Goal: Navigation & Orientation: Find specific page/section

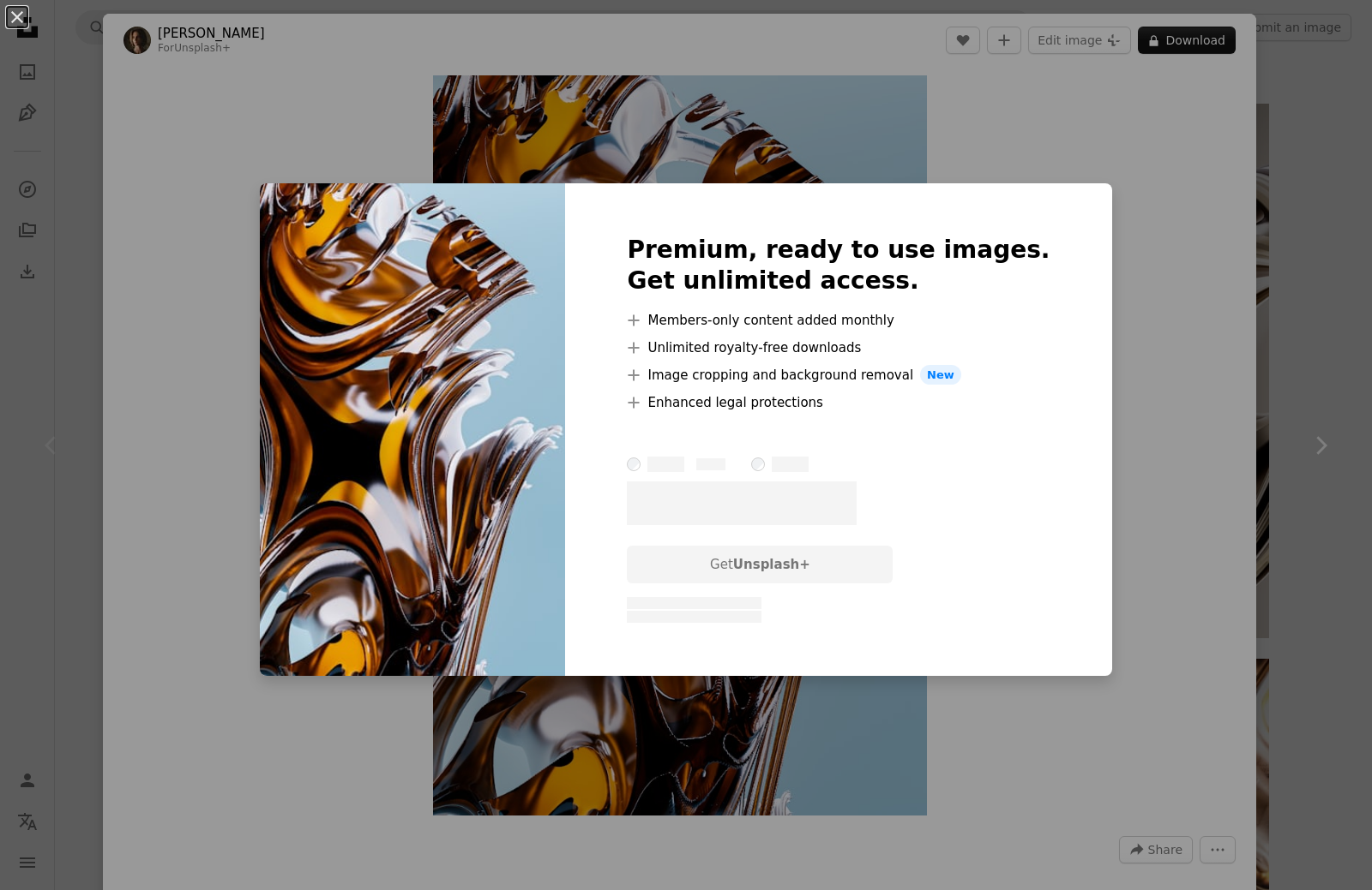
scroll to position [1457, 0]
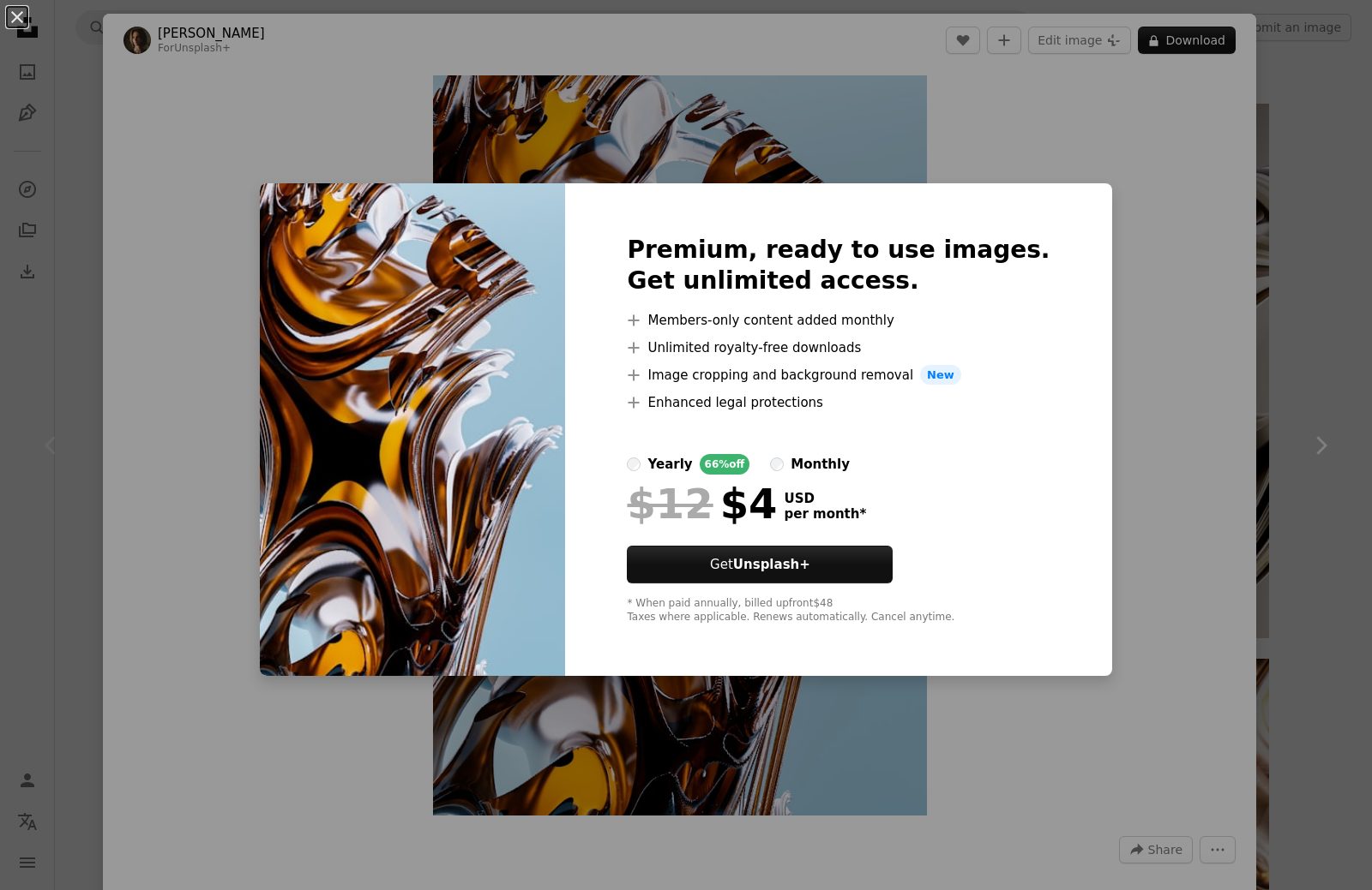
click at [1084, 173] on div "An X shape Premium, ready to use images. Get unlimited access. A plus sign Memb…" at bounding box center [686, 445] width 1372 height 890
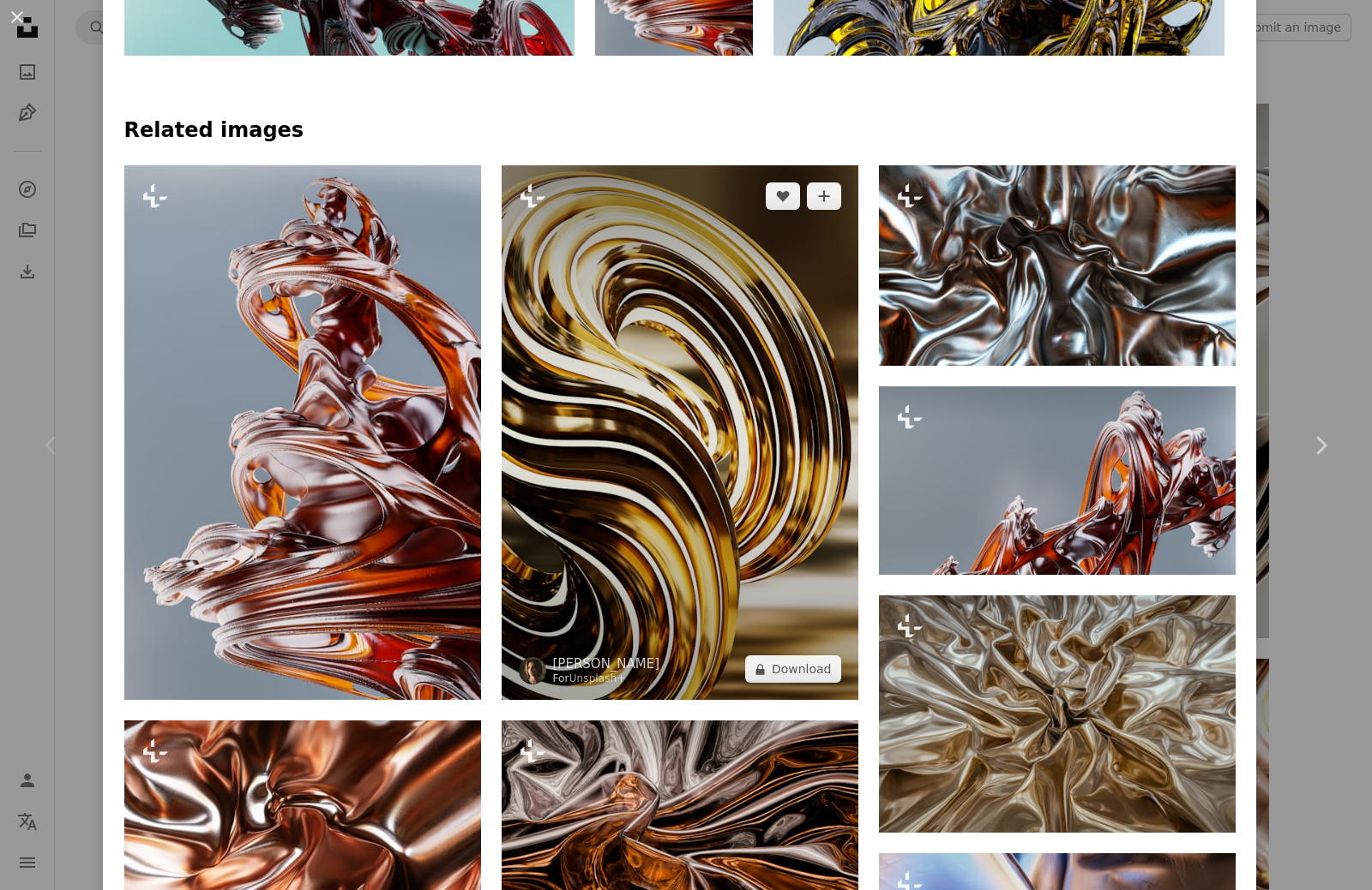
scroll to position [1371, 0]
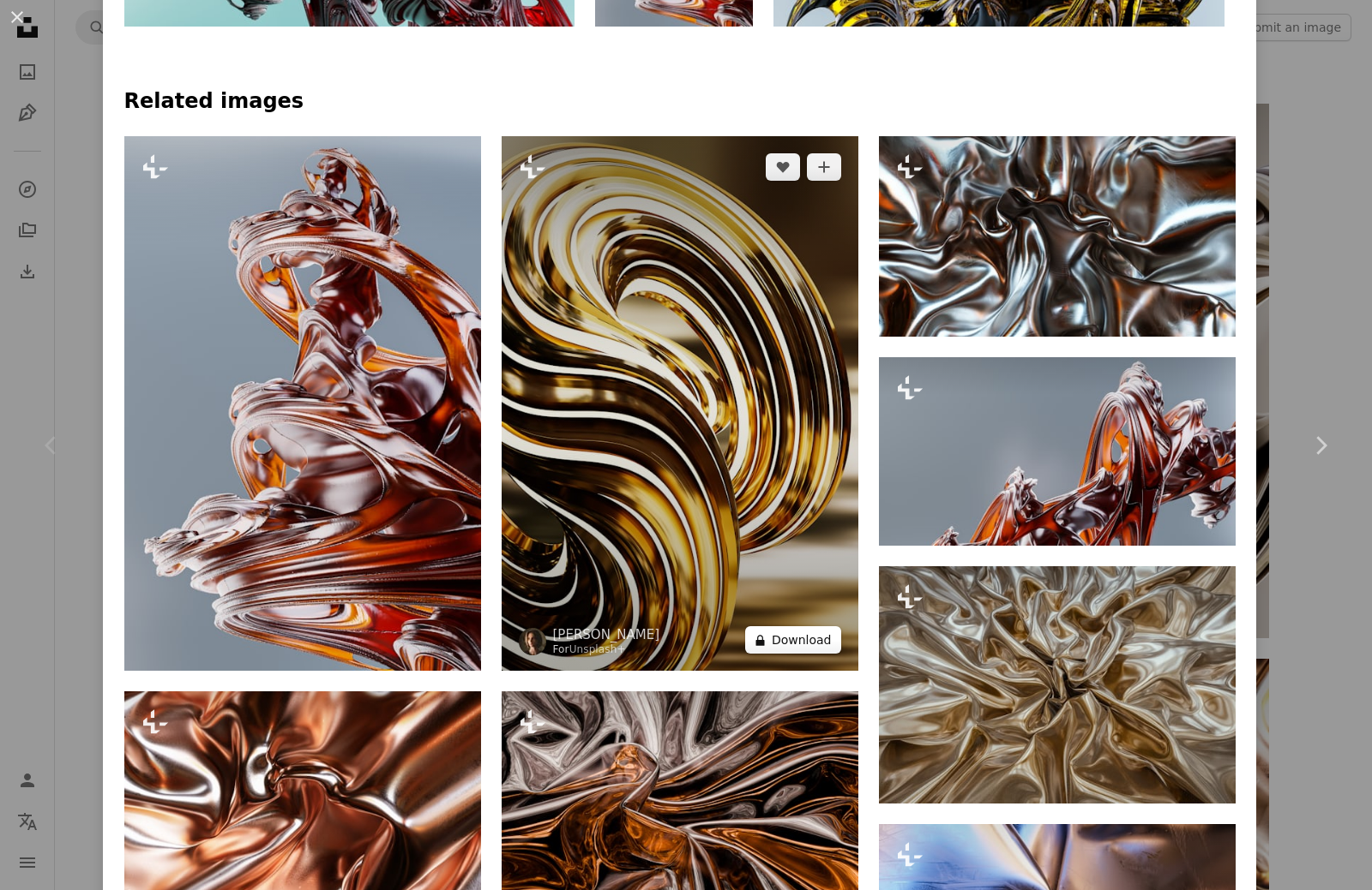
click at [800, 630] on button "A lock Download" at bounding box center [793, 639] width 96 height 27
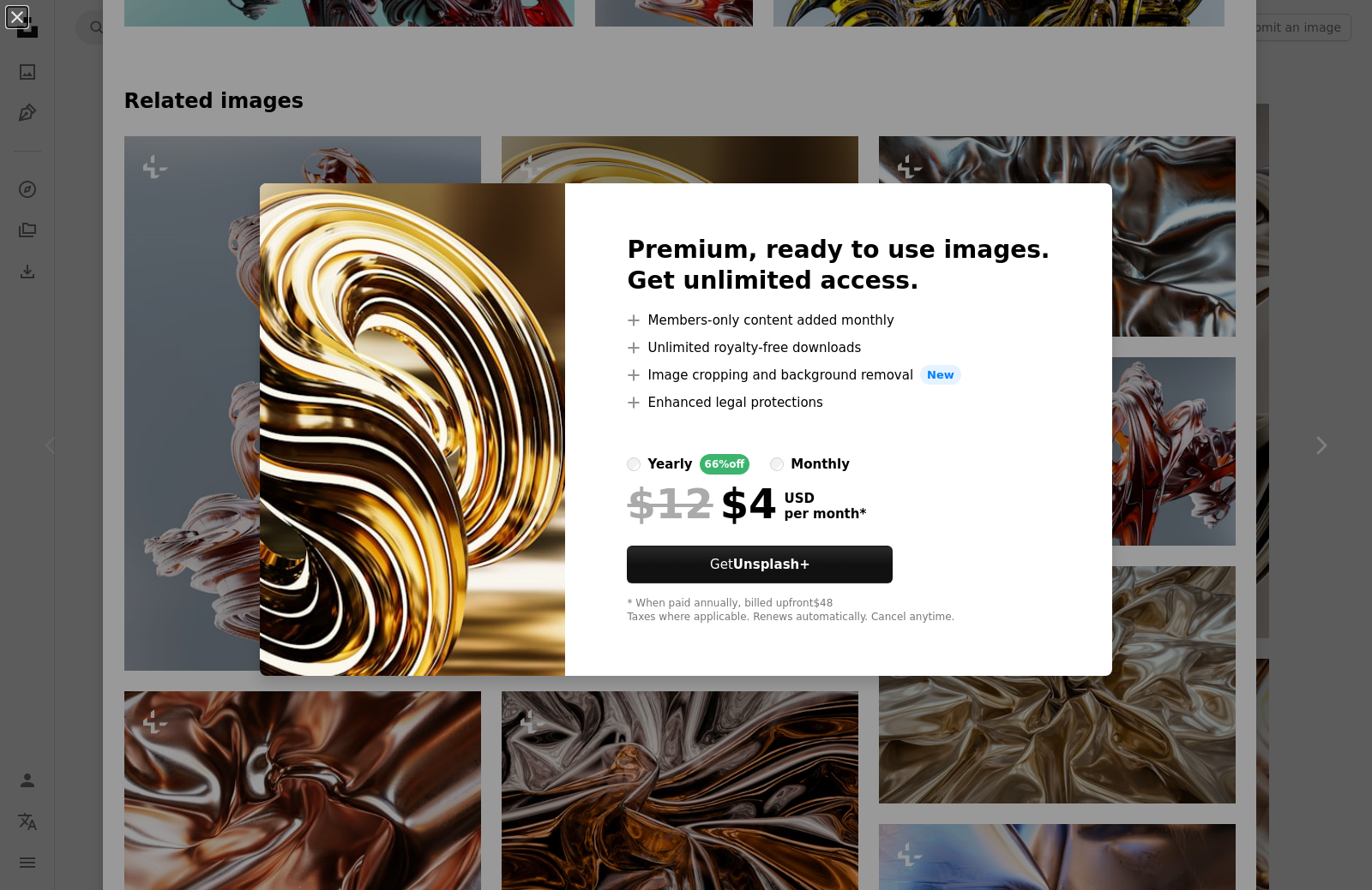
click at [1165, 475] on div "An X shape Premium, ready to use images. Get unlimited access. A plus sign Memb…" at bounding box center [686, 445] width 1372 height 890
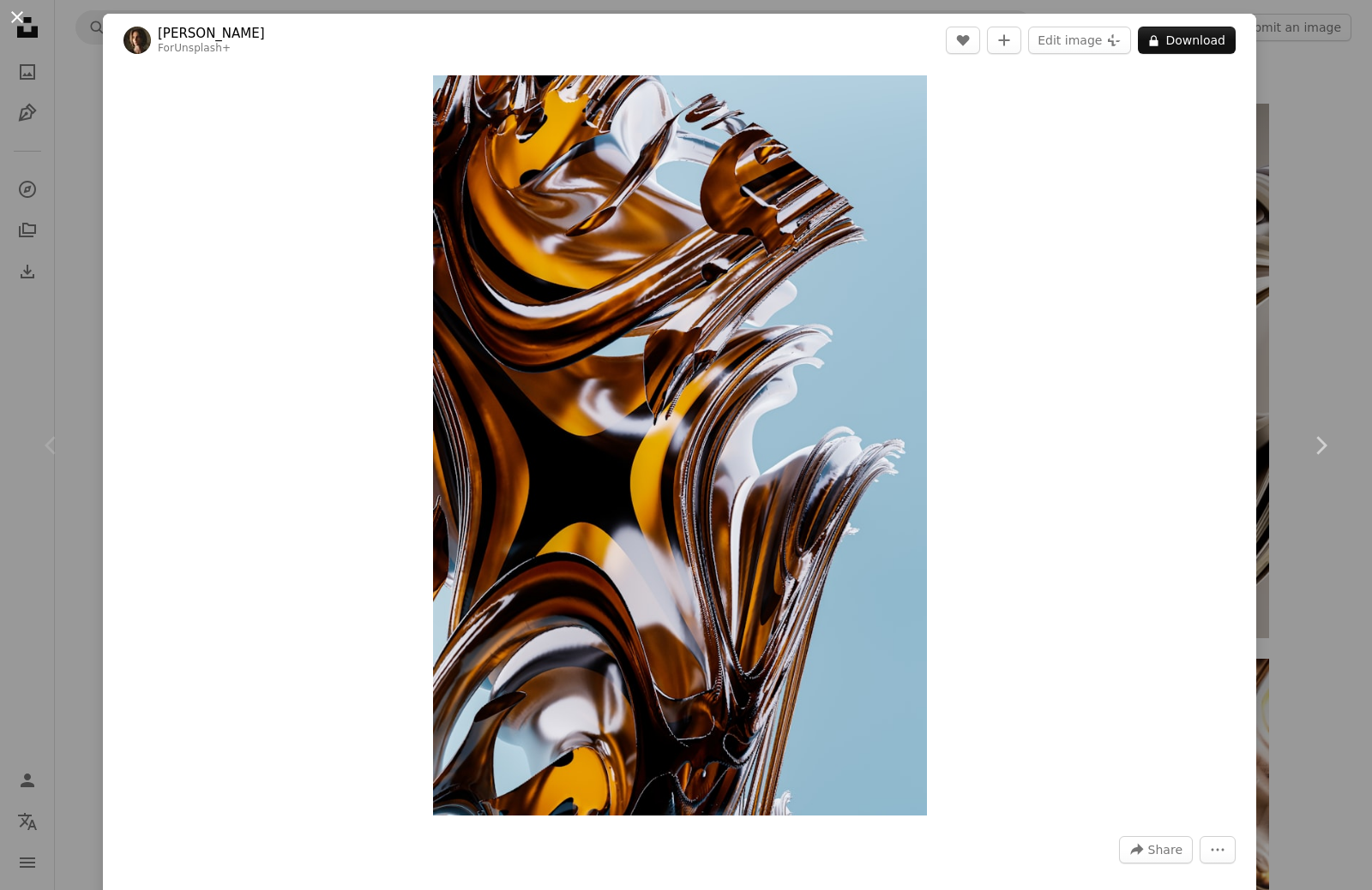
click at [24, 15] on button "An X shape" at bounding box center [17, 17] width 21 height 21
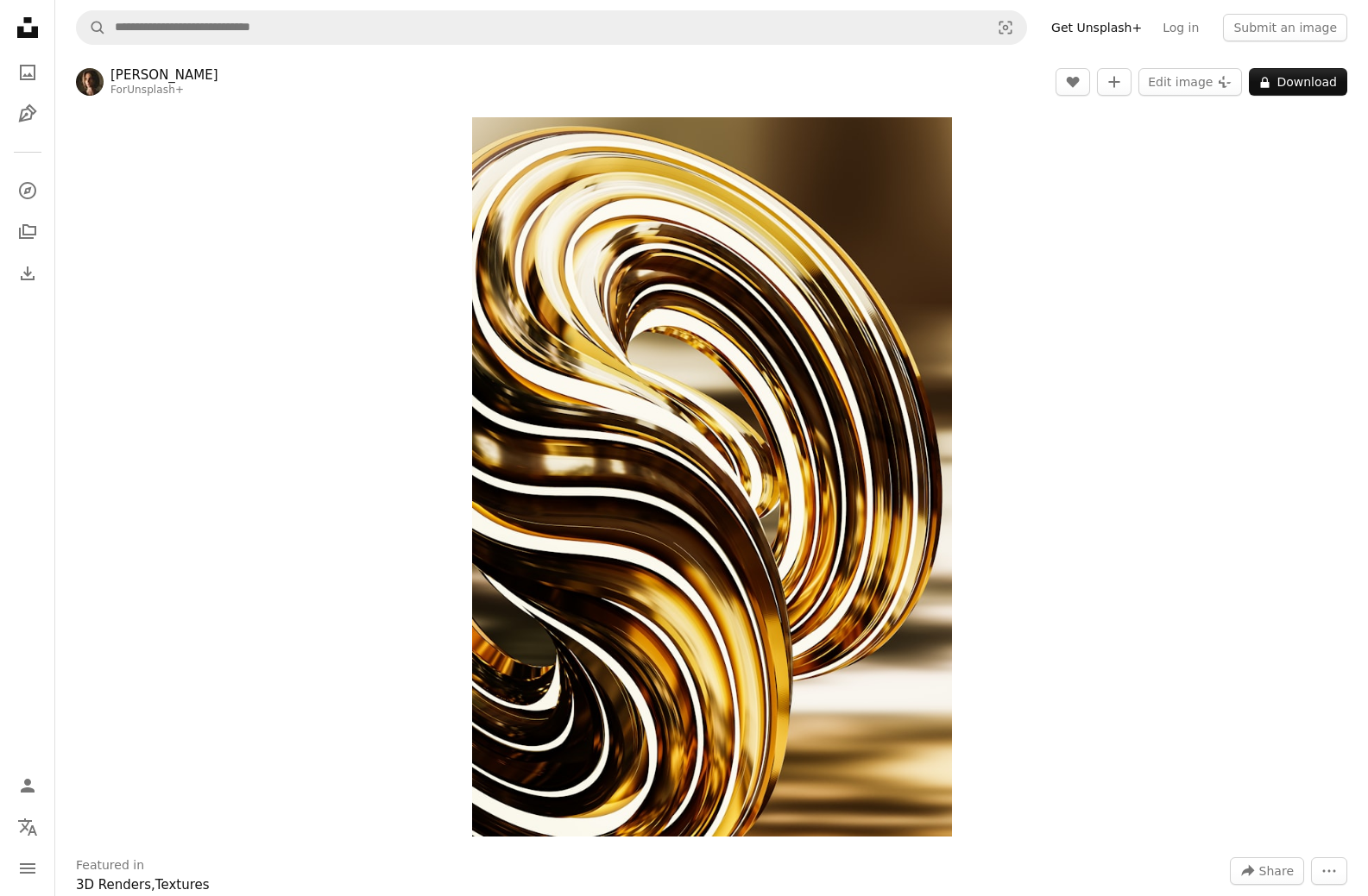
click at [32, 36] on icon at bounding box center [28, 28] width 21 height 21
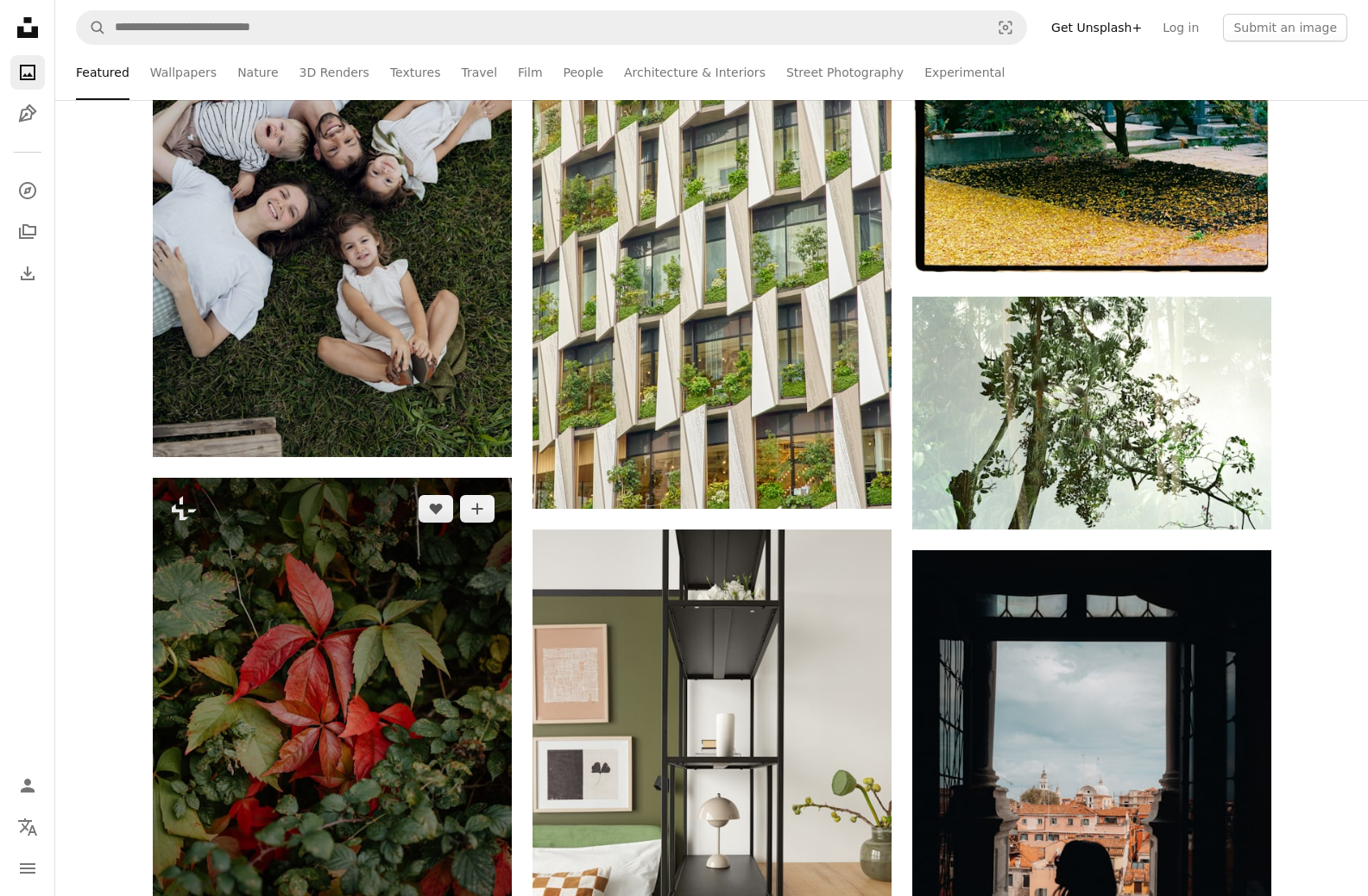
scroll to position [2502, 0]
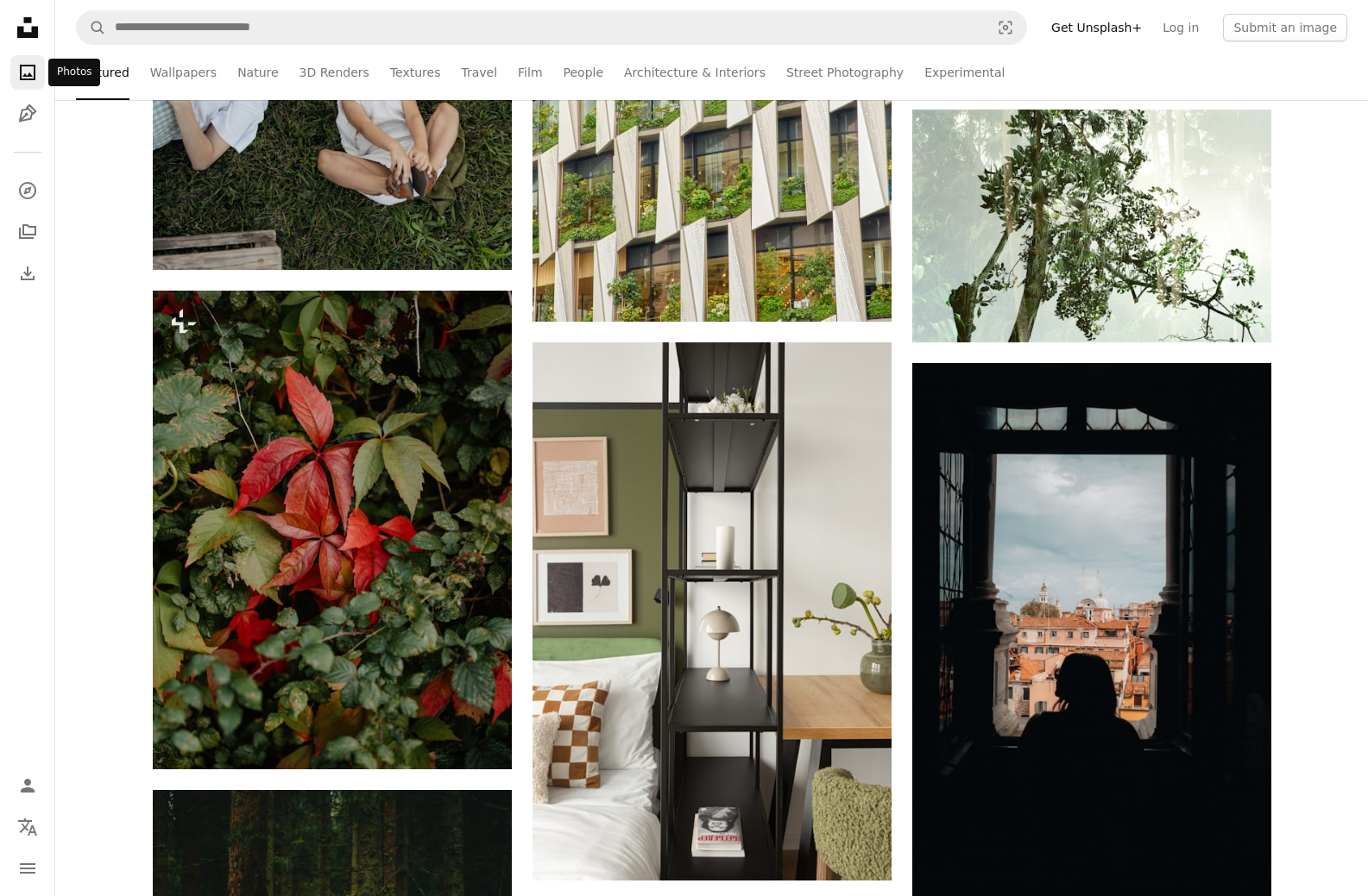
click at [34, 75] on icon "Photos" at bounding box center [28, 73] width 16 height 16
click at [196, 74] on link "Wallpapers" at bounding box center [184, 72] width 67 height 55
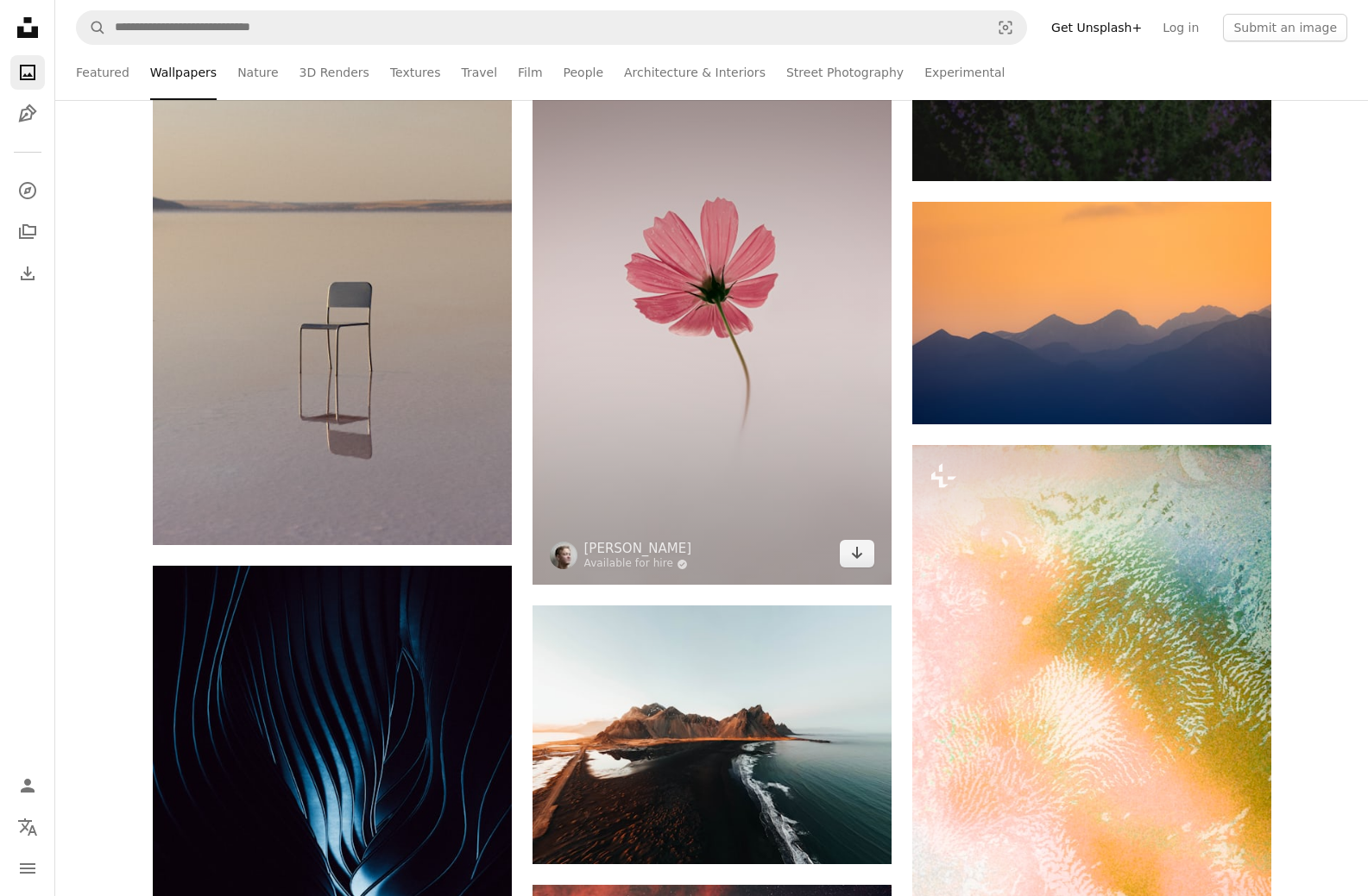
scroll to position [18640, 0]
